Goal: Task Accomplishment & Management: Use online tool/utility

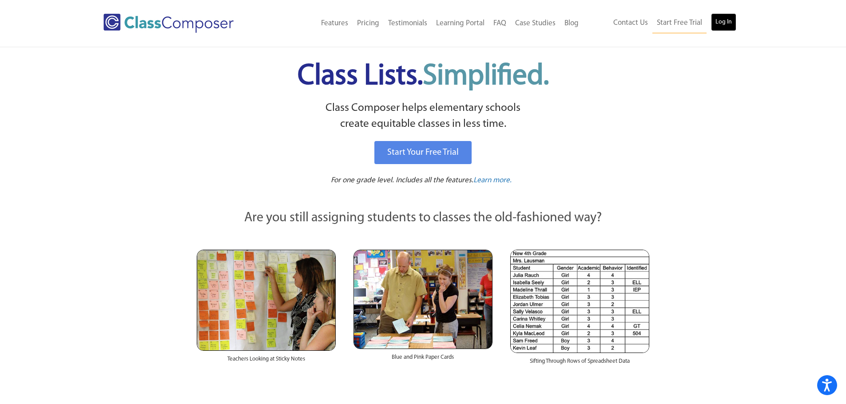
click at [721, 22] on link "Log In" at bounding box center [723, 22] width 25 height 18
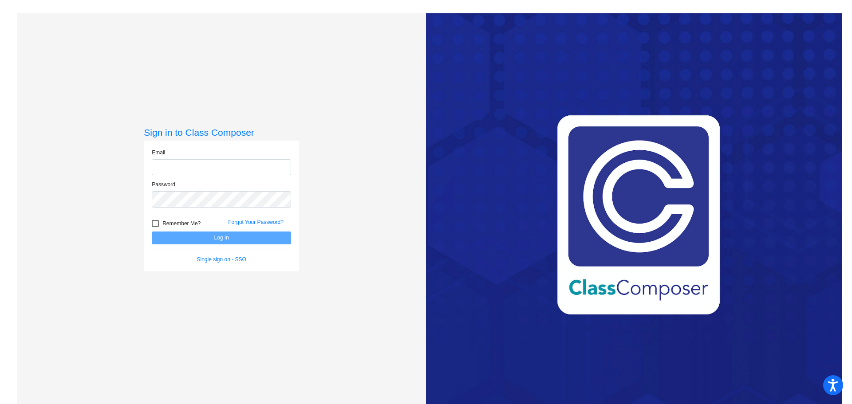
type input "[PERSON_NAME][EMAIL_ADDRESS][DOMAIN_NAME]"
click at [240, 235] on button "Log In" at bounding box center [221, 238] width 139 height 13
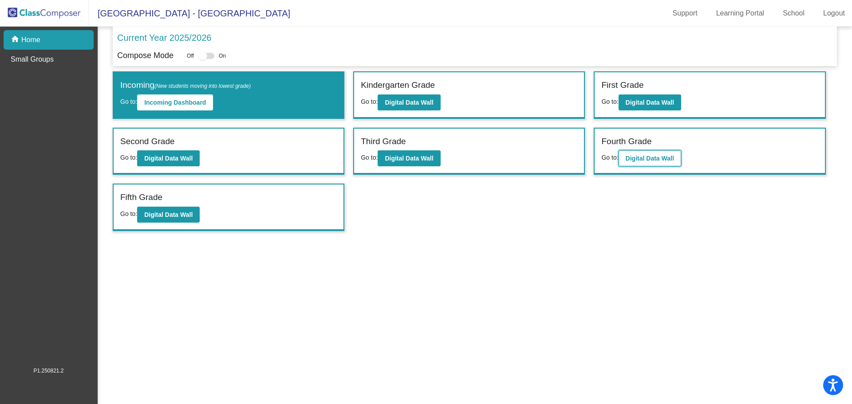
click at [658, 158] on b "Digital Data Wall" at bounding box center [650, 158] width 48 height 7
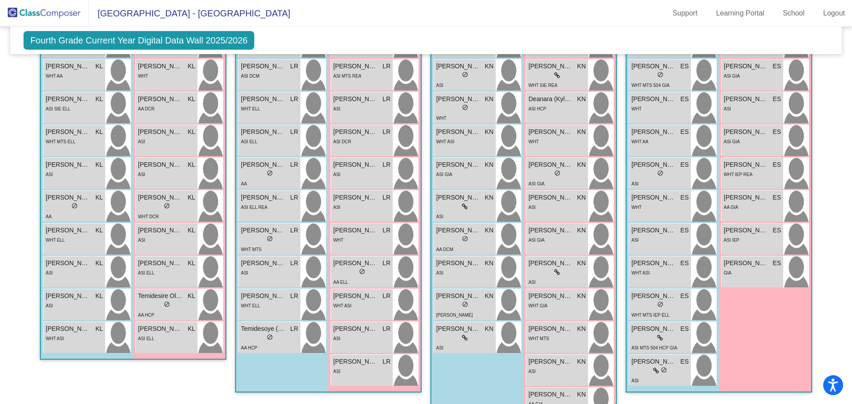
scroll to position [308, 0]
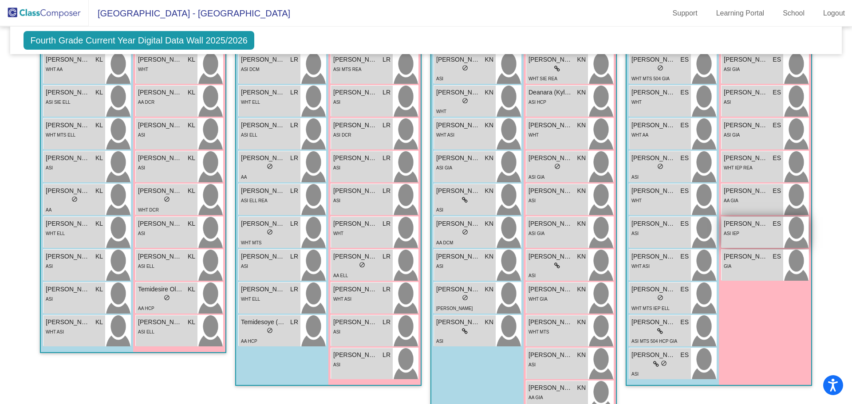
click at [751, 227] on span "[PERSON_NAME]" at bounding box center [746, 223] width 44 height 9
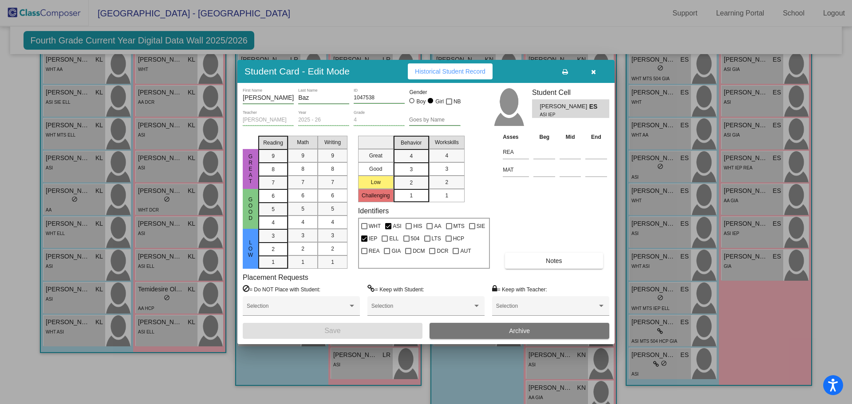
click at [595, 72] on icon "button" at bounding box center [593, 72] width 5 height 6
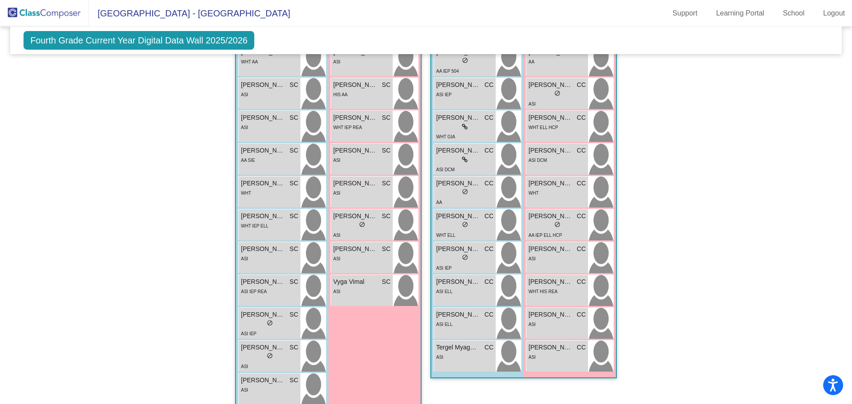
scroll to position [773, 0]
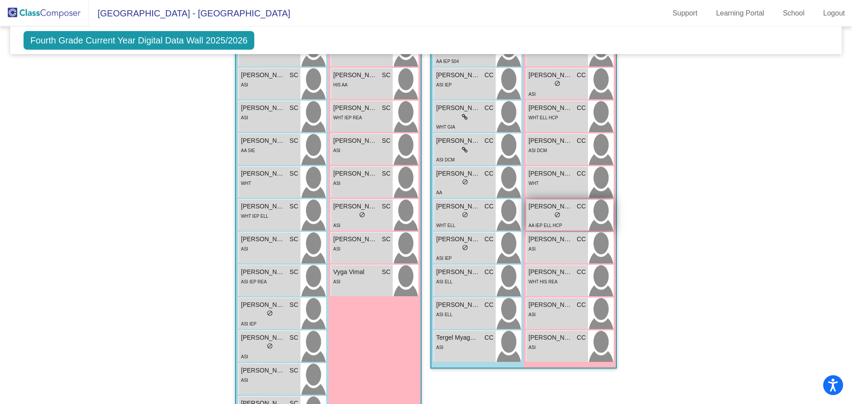
click at [559, 215] on div "lock do_not_disturb_alt" at bounding box center [557, 215] width 57 height 9
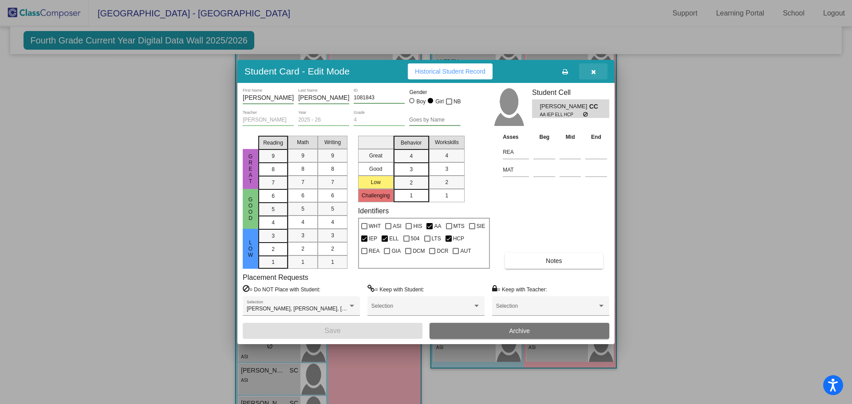
click at [596, 70] on icon "button" at bounding box center [593, 72] width 5 height 6
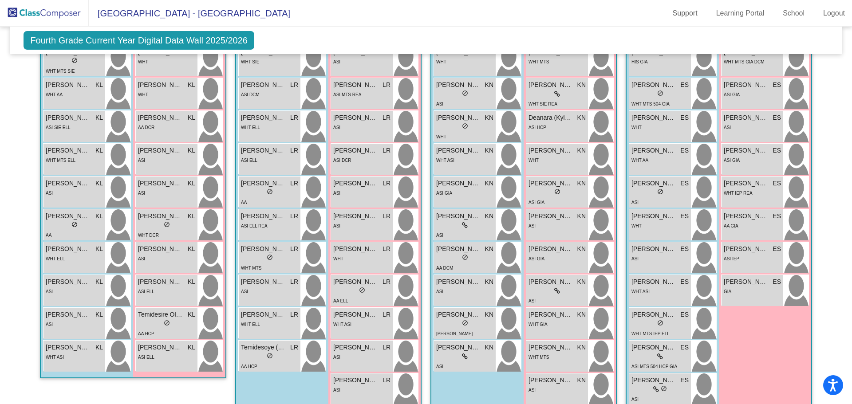
scroll to position [285, 0]
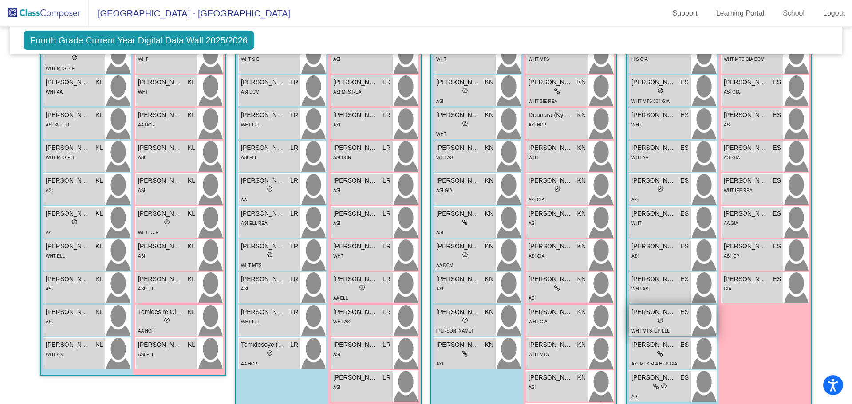
click at [675, 325] on div "lock do_not_disturb_alt" at bounding box center [660, 321] width 57 height 9
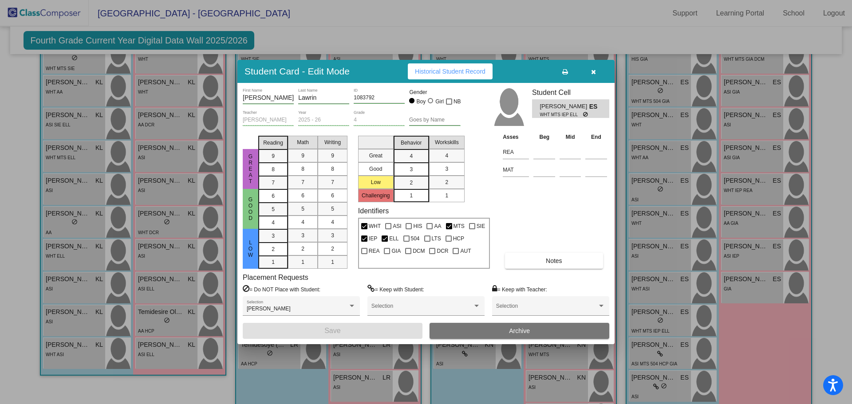
click at [596, 68] on span "button" at bounding box center [593, 71] width 5 height 7
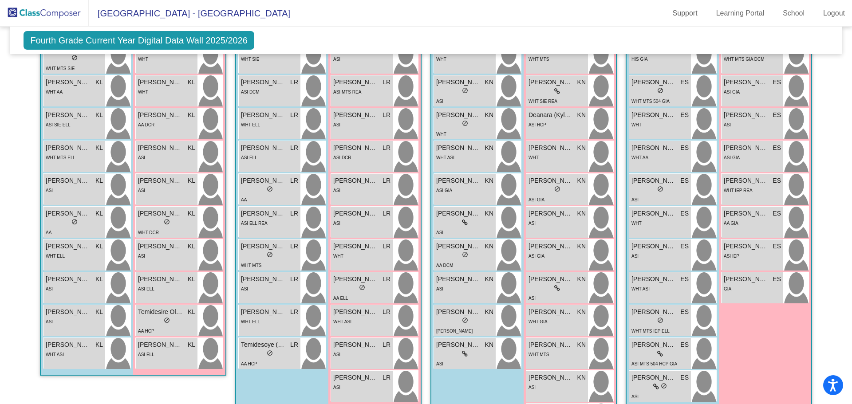
click at [845, 177] on mat-sidenav-content "Fourth Grade Current Year Digital Data Wall 2025/2026 Add, Move, or Retain Stud…" at bounding box center [426, 216] width 852 height 378
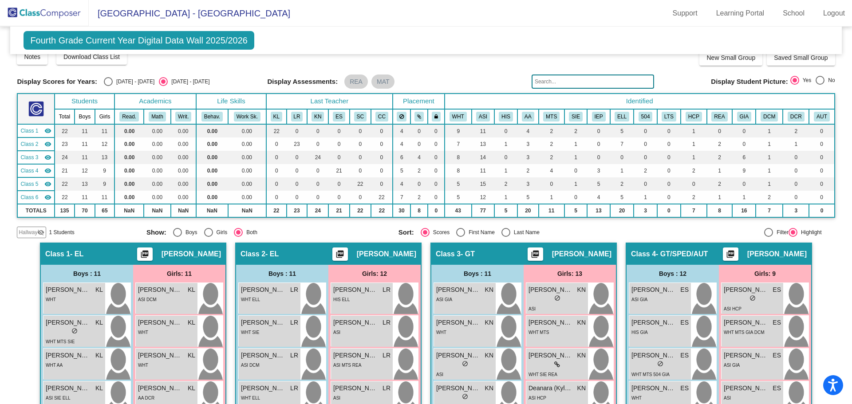
scroll to position [0, 0]
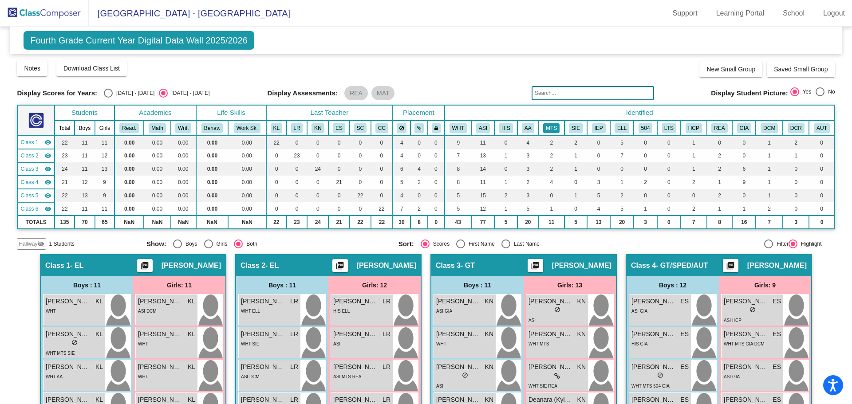
click at [552, 127] on button "MTS" at bounding box center [551, 128] width 16 height 10
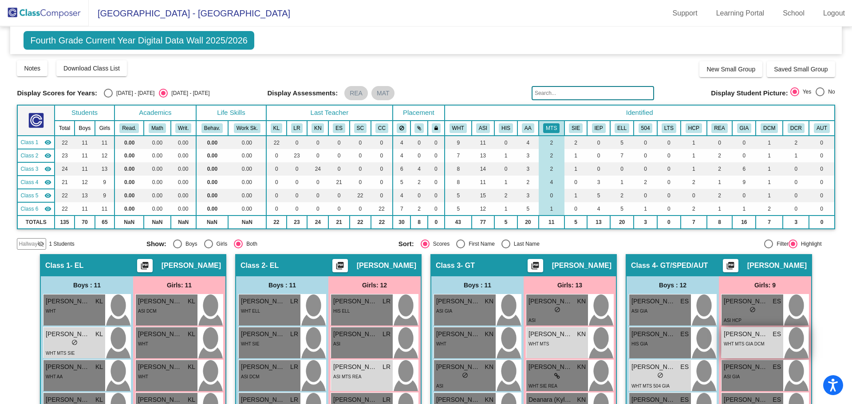
click at [755, 344] on span "WHT MTS GIA DCM" at bounding box center [744, 344] width 40 height 5
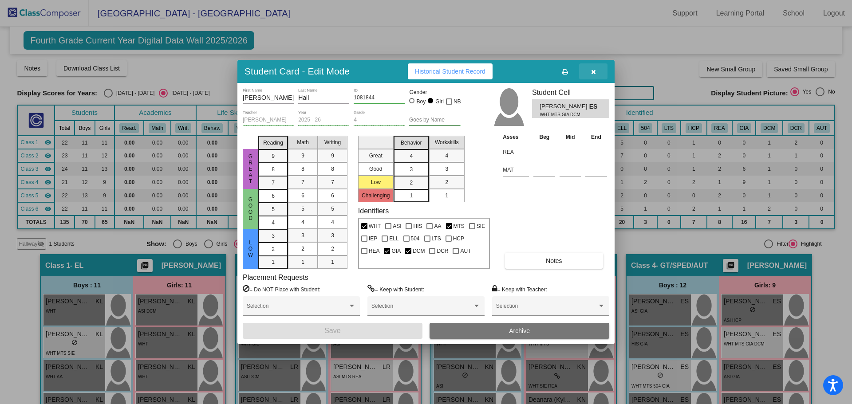
click at [594, 69] on icon "button" at bounding box center [593, 72] width 5 height 6
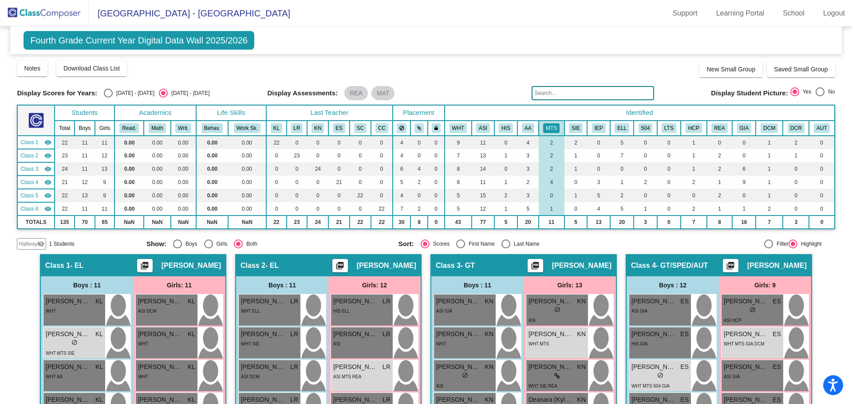
click at [54, 12] on img at bounding box center [44, 13] width 89 height 26
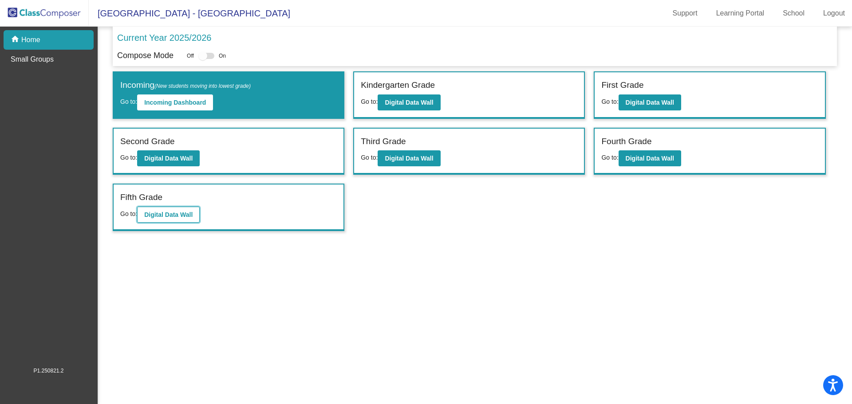
click at [193, 213] on b "Digital Data Wall" at bounding box center [168, 214] width 48 height 7
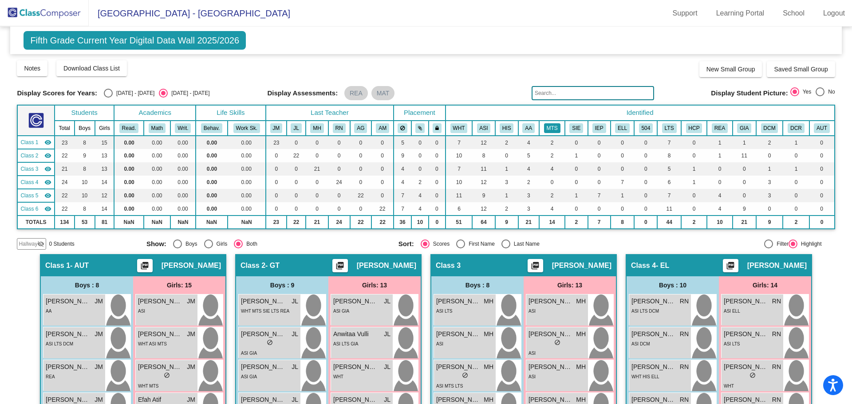
click at [550, 131] on button "MTS" at bounding box center [552, 128] width 16 height 10
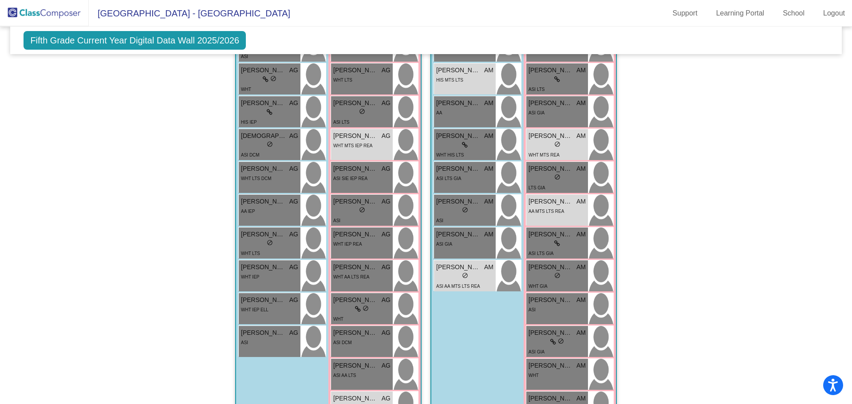
scroll to position [805, 0]
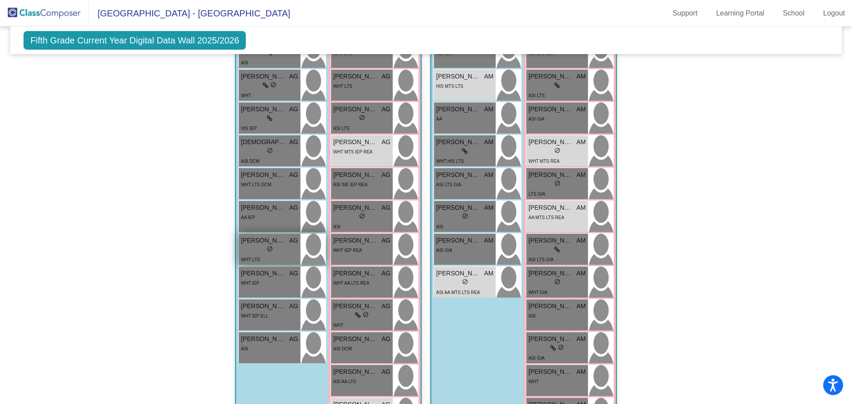
click at [285, 258] on div "WHT LTS" at bounding box center [269, 259] width 57 height 9
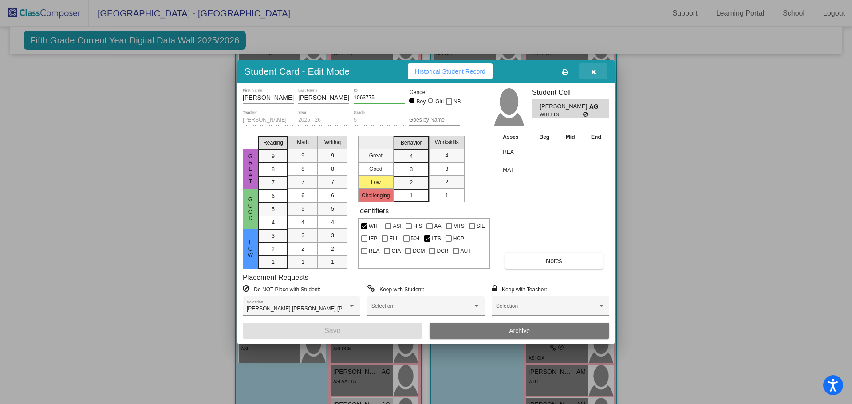
click at [596, 73] on icon "button" at bounding box center [593, 72] width 5 height 6
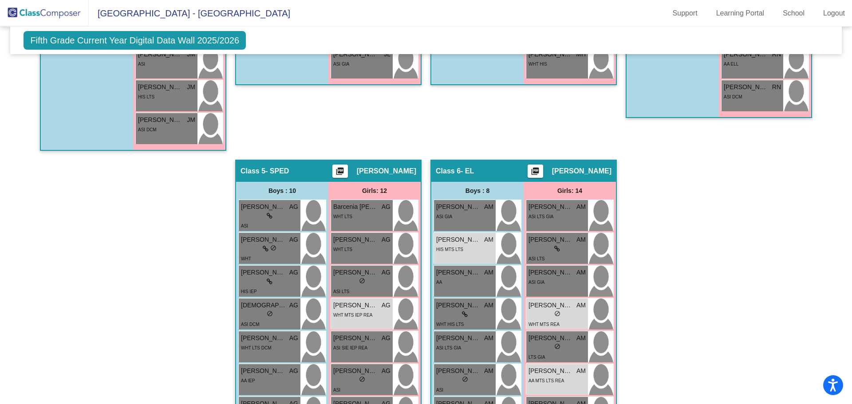
scroll to position [652, 0]
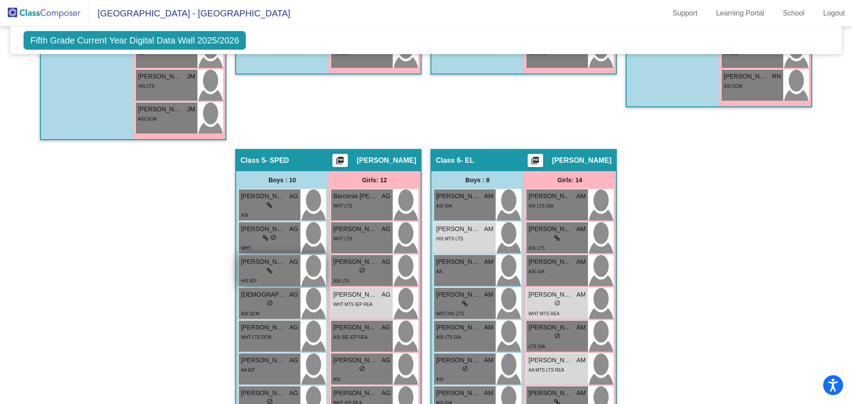
click at [248, 273] on div "lock do_not_disturb_alt" at bounding box center [269, 271] width 57 height 9
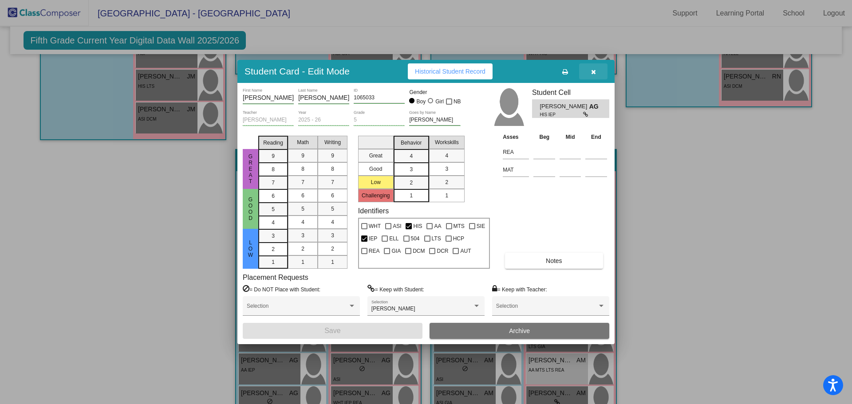
click at [595, 71] on icon "button" at bounding box center [593, 72] width 5 height 6
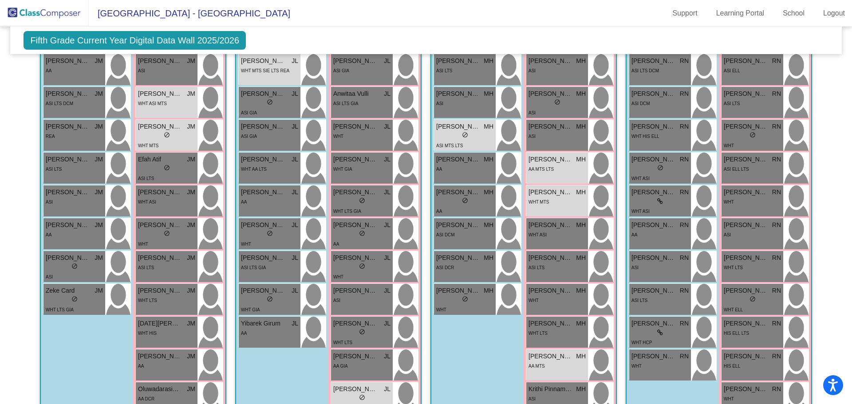
scroll to position [233, 0]
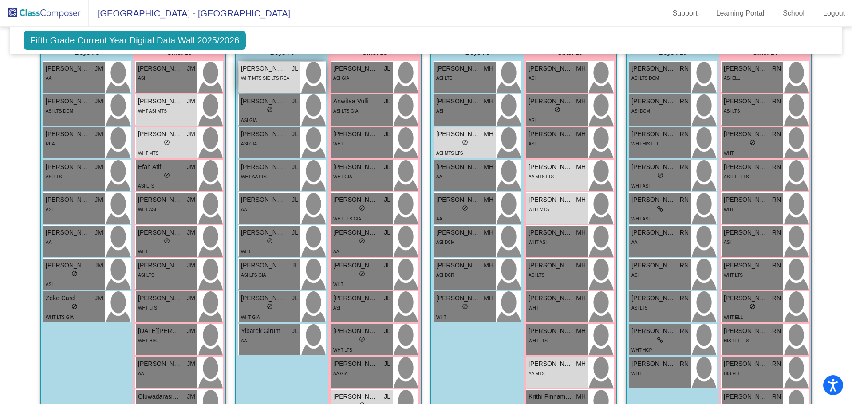
click at [277, 84] on div "[PERSON_NAME] JL lock do_not_disturb_alt WHT MTS SIE LTS REA" at bounding box center [270, 77] width 62 height 31
